Goal: Find specific page/section: Find specific page/section

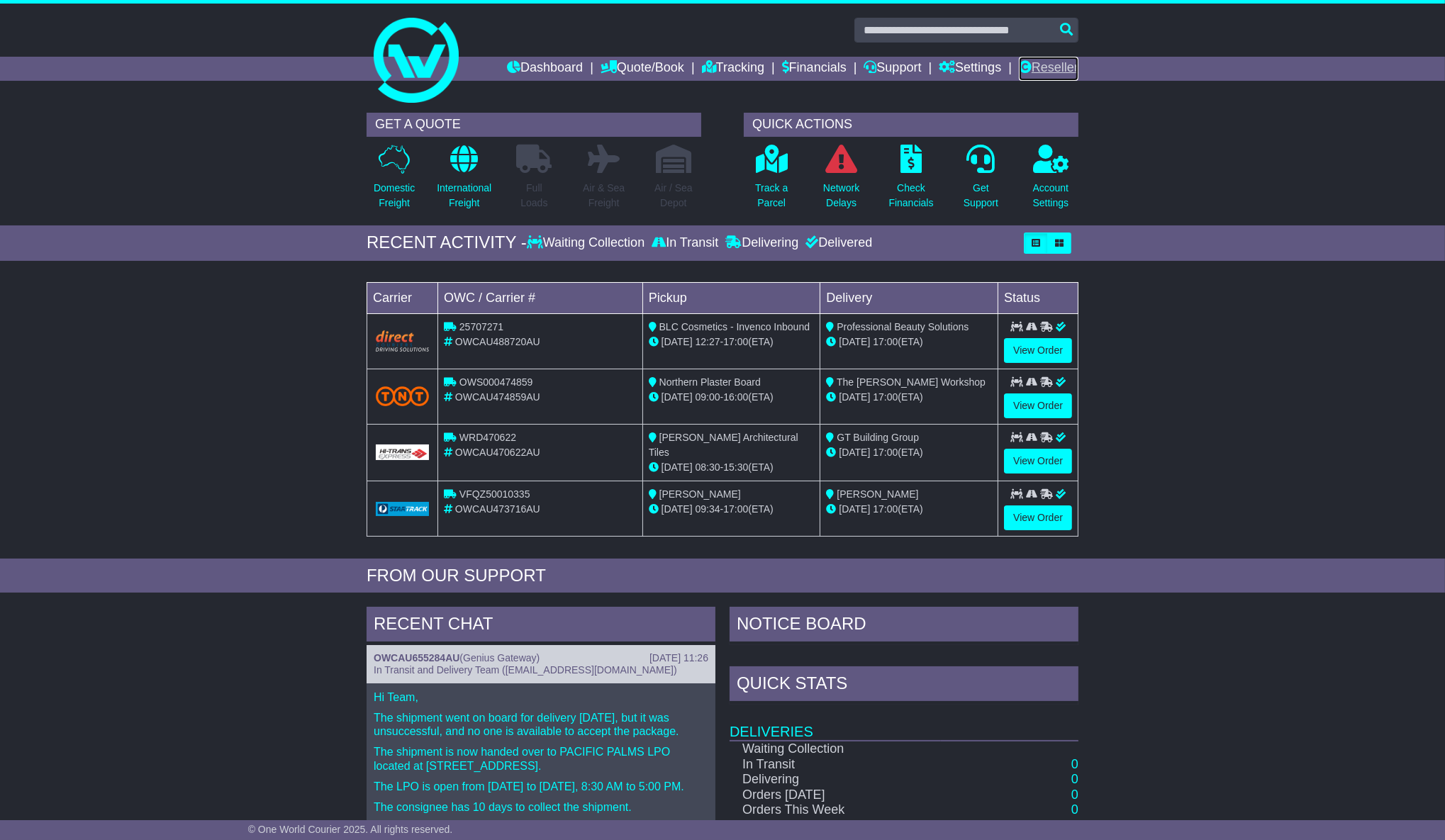
click at [1044, 66] on link "Reseller" at bounding box center [1049, 69] width 60 height 24
